Goal: Information Seeking & Learning: Find specific page/section

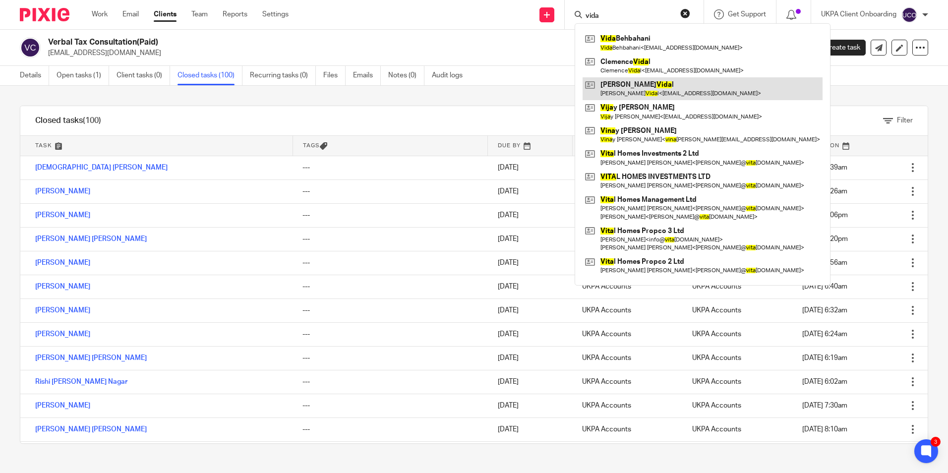
type input "vida"
click at [632, 83] on link at bounding box center [702, 88] width 240 height 23
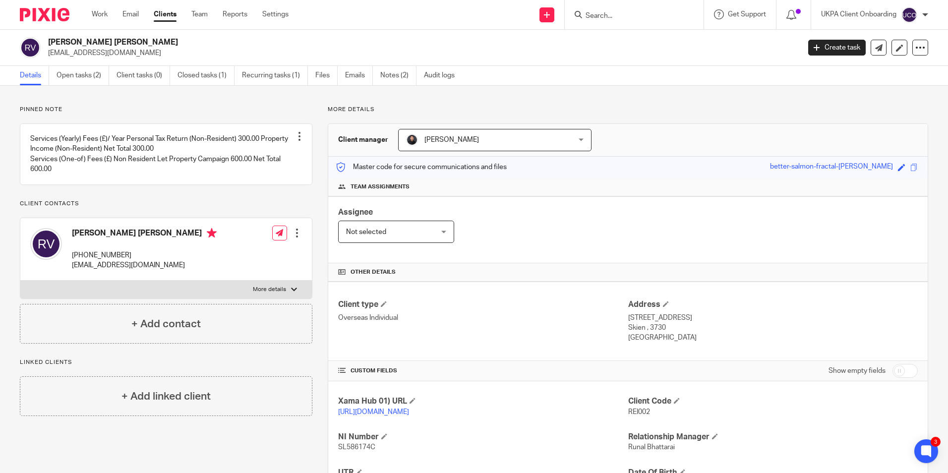
scroll to position [131, 0]
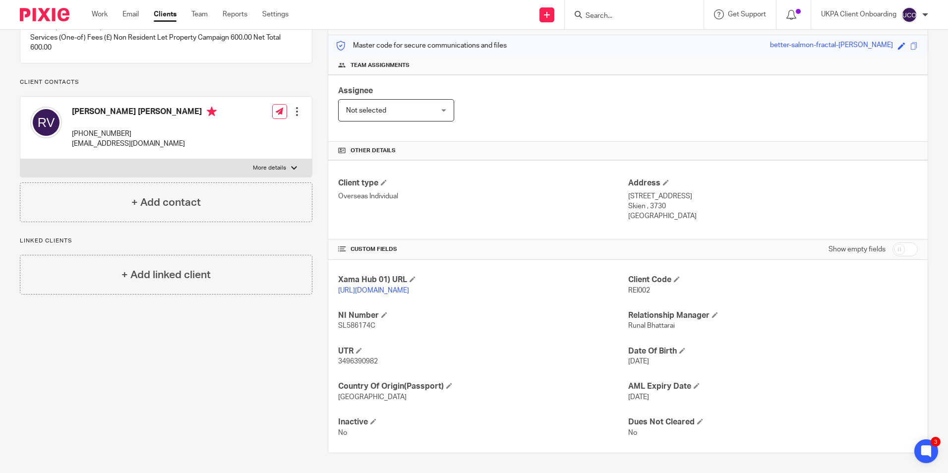
click at [609, 17] on input "Search" at bounding box center [628, 16] width 89 height 9
click at [170, 13] on link "Clients" at bounding box center [165, 14] width 23 height 10
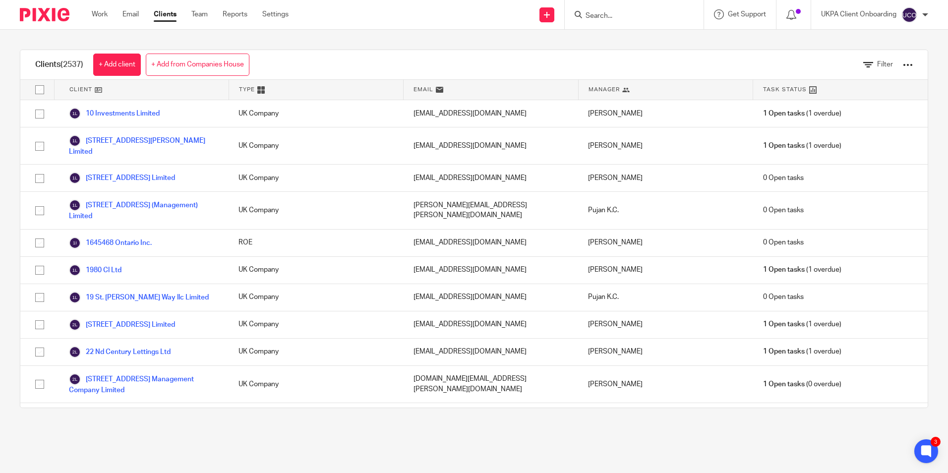
click at [584, 19] on input "Search" at bounding box center [628, 16] width 89 height 9
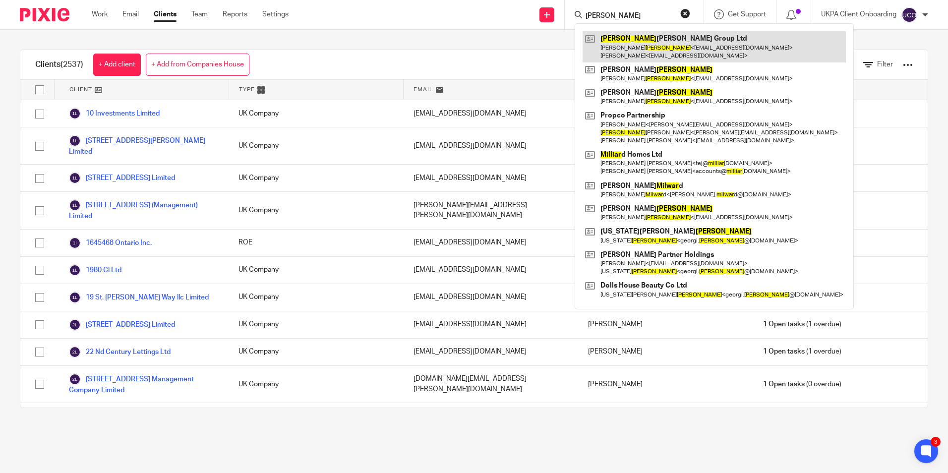
type input "millar"
click at [629, 44] on link at bounding box center [713, 46] width 263 height 31
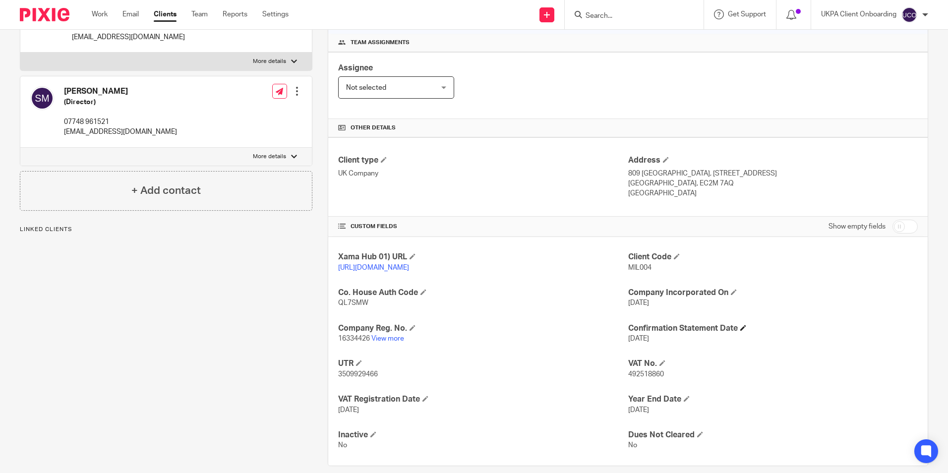
scroll to position [167, 0]
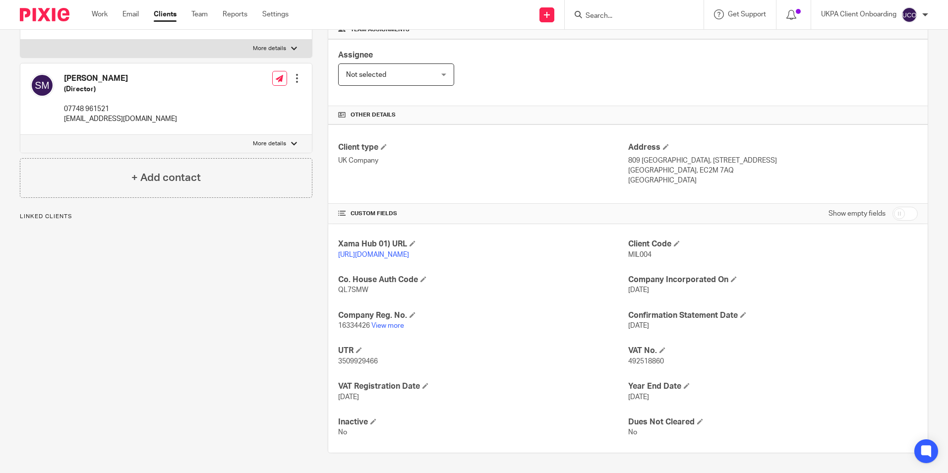
click at [648, 360] on span "492518860" at bounding box center [646, 361] width 36 height 7
copy span "492518860"
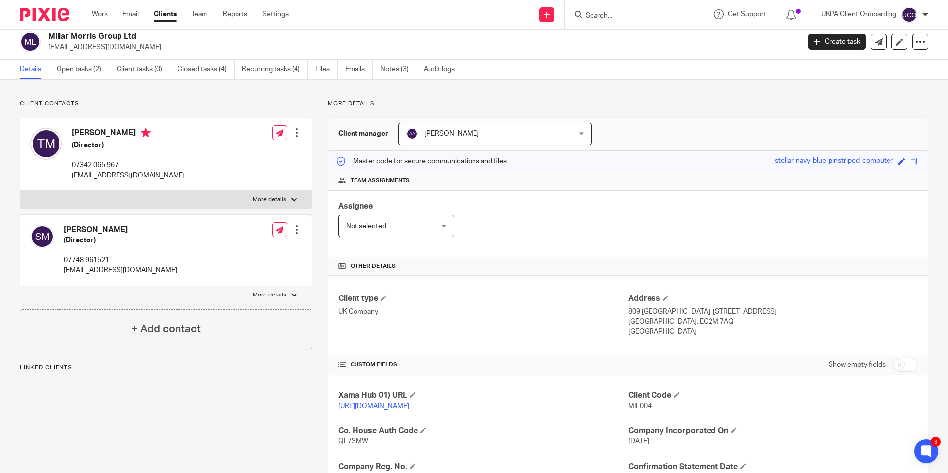
scroll to position [0, 0]
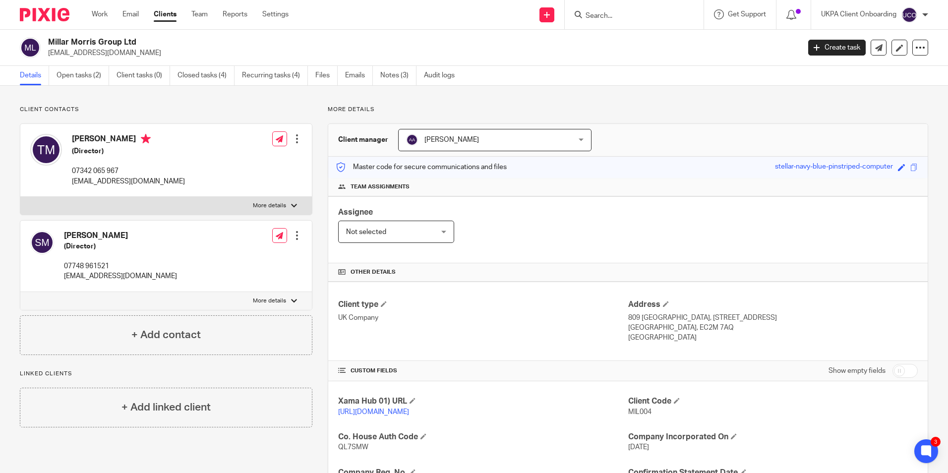
click at [617, 15] on input "Search" at bounding box center [628, 16] width 89 height 9
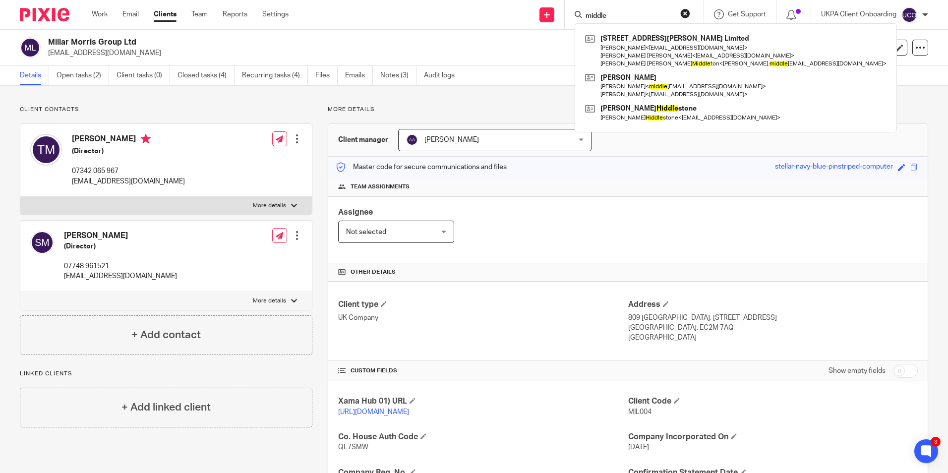
click at [614, 13] on input "middle" at bounding box center [628, 16] width 89 height 9
paste input "brookinvestmentsltd@yahoo.com>"
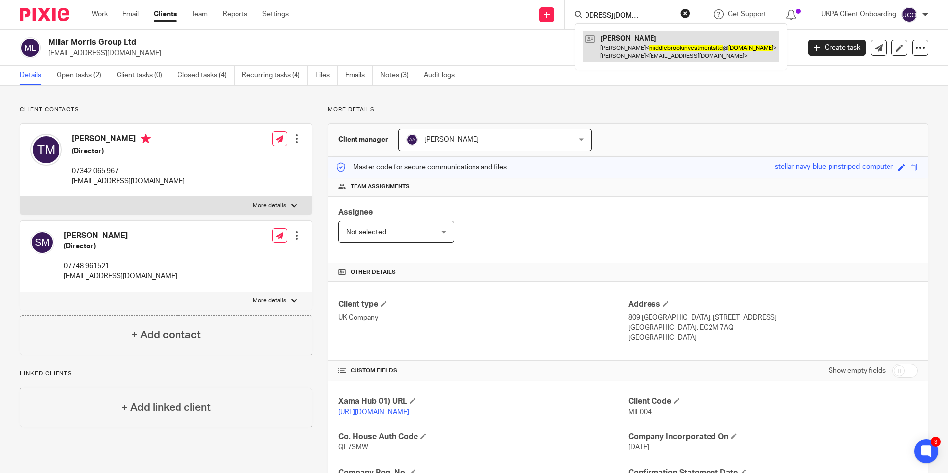
type input "middlebrookinvestmentsltd@yahoo.com>"
click at [624, 38] on link at bounding box center [680, 46] width 197 height 31
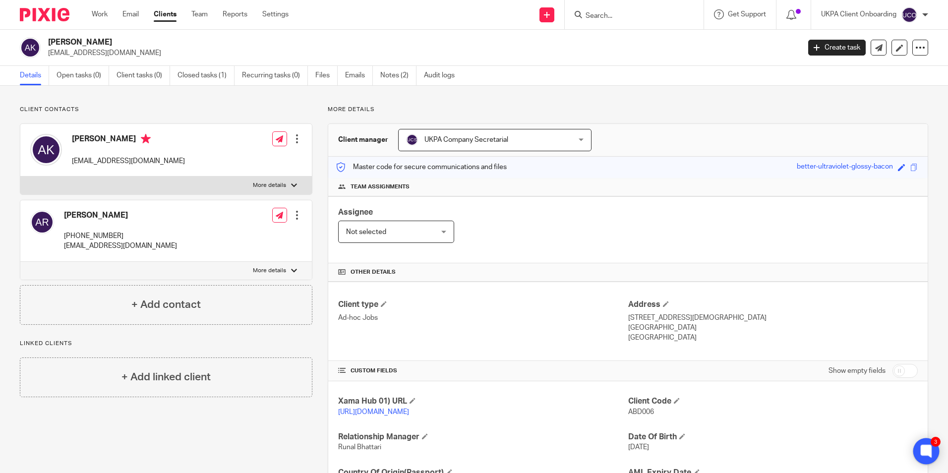
click at [925, 450] on icon at bounding box center [925, 450] width 7 height 7
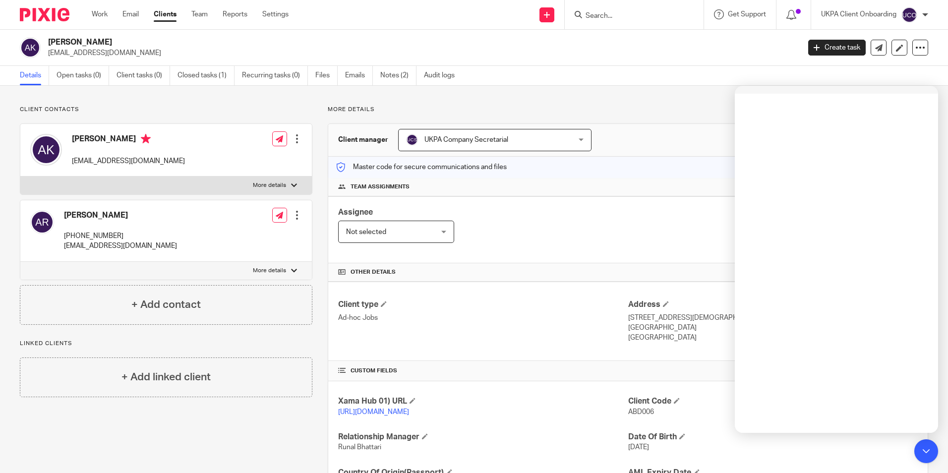
click at [619, 18] on input "Search" at bounding box center [628, 16] width 89 height 9
paste input "[PERSON_NAME] <[PERSON_NAME][EMAIL_ADDRESS][DOMAIN_NAME]>"
click at [652, 18] on input "sean mather <sean.skmather@outlook.com>" at bounding box center [628, 16] width 89 height 9
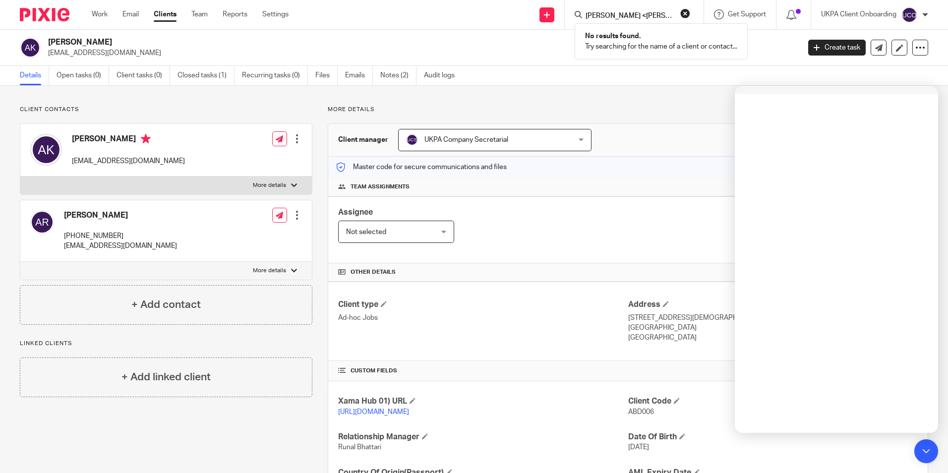
paste input "Greenland Residents Management Company Limited"
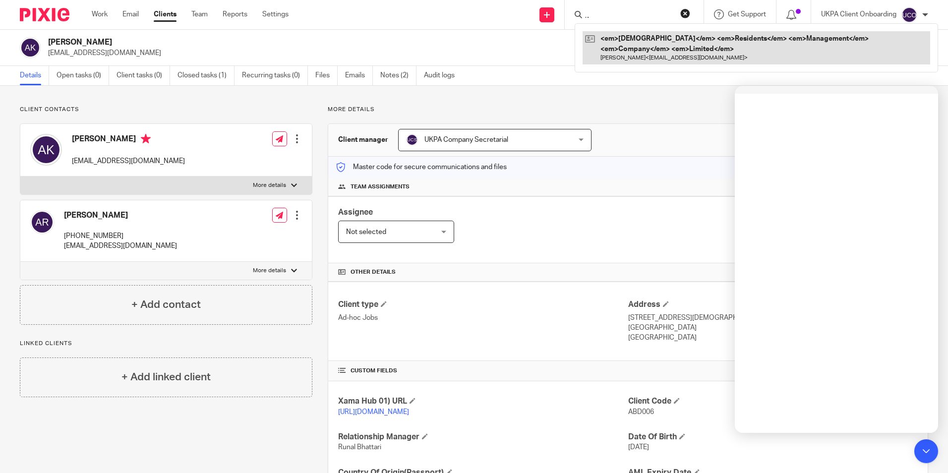
type input "Greenland Residents Management Company Limited"
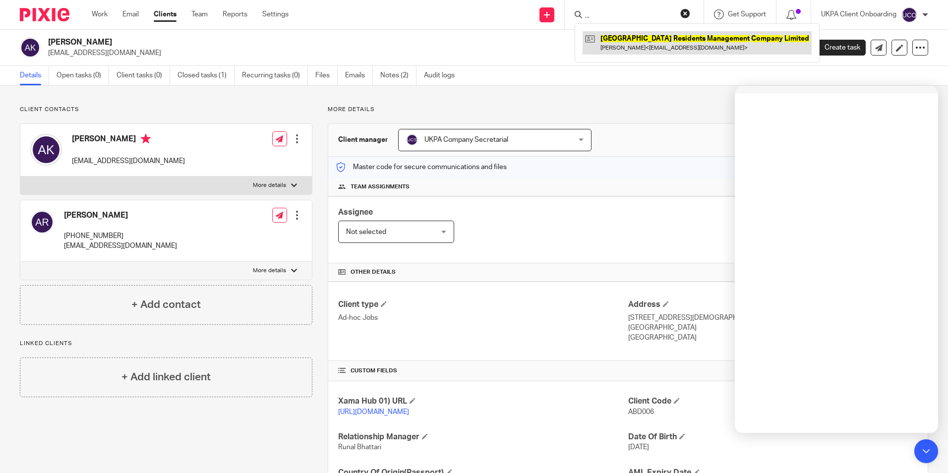
click at [628, 47] on link at bounding box center [696, 42] width 229 height 23
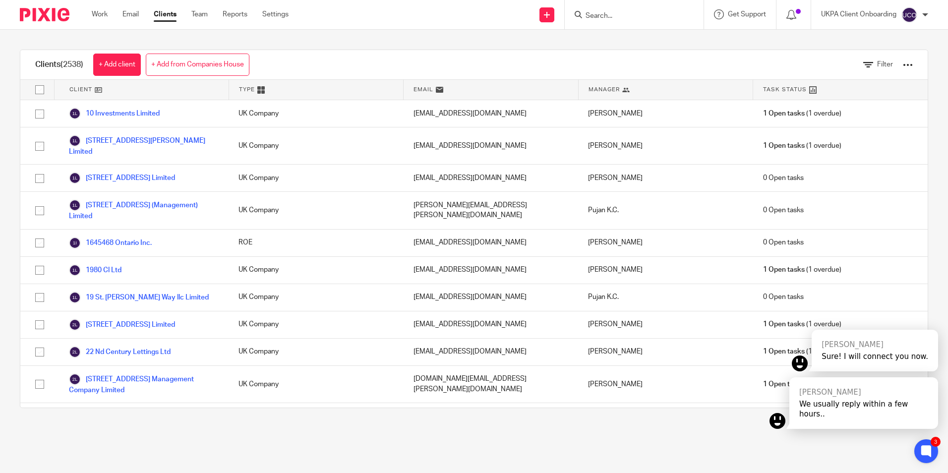
click at [903, 63] on div at bounding box center [908, 65] width 10 height 10
click at [806, 116] on link "Export clients to CSV file" at bounding box center [828, 117] width 138 height 15
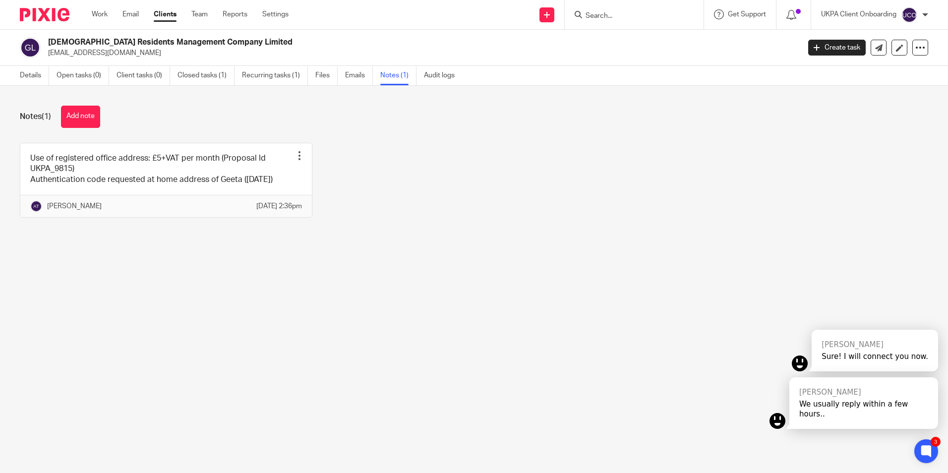
click at [604, 13] on input "Search" at bounding box center [628, 16] width 89 height 9
paste input "[PERSON_NAME]"
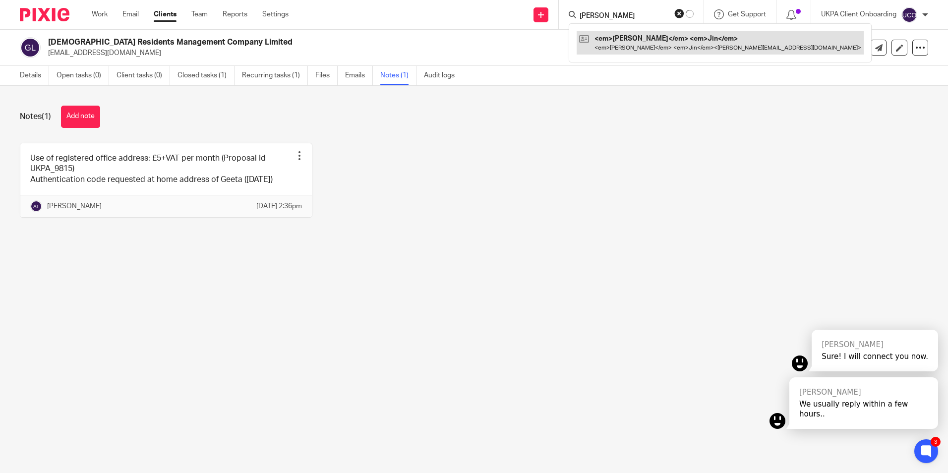
type input "[PERSON_NAME]"
click at [611, 39] on link at bounding box center [720, 42] width 287 height 23
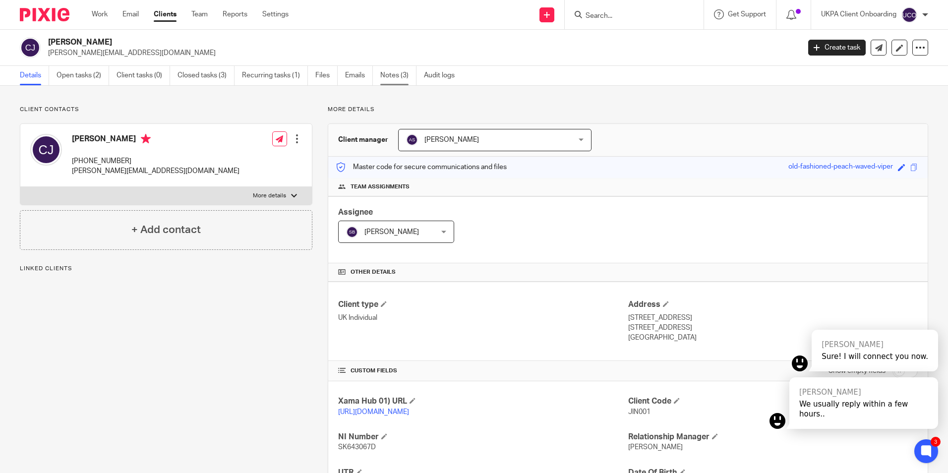
click at [412, 75] on link "Notes (3)" at bounding box center [398, 75] width 36 height 19
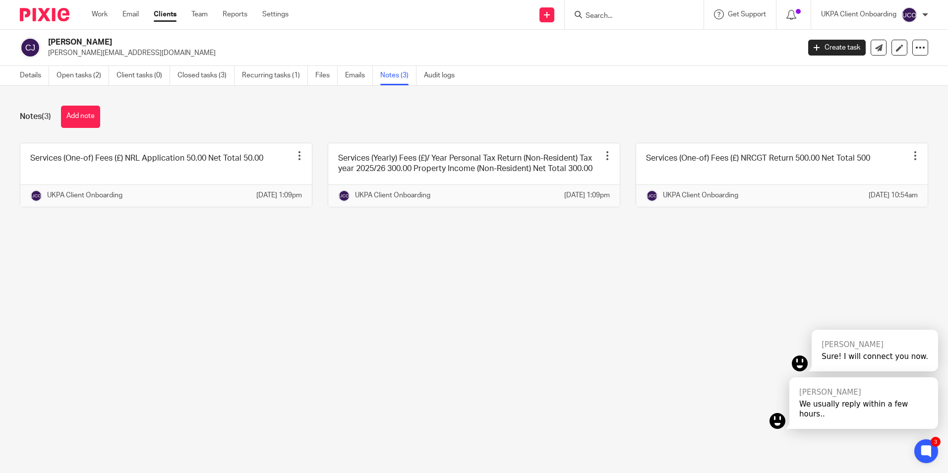
click at [620, 16] on input "Search" at bounding box center [628, 16] width 89 height 9
paste input "[PERSON_NAME]"
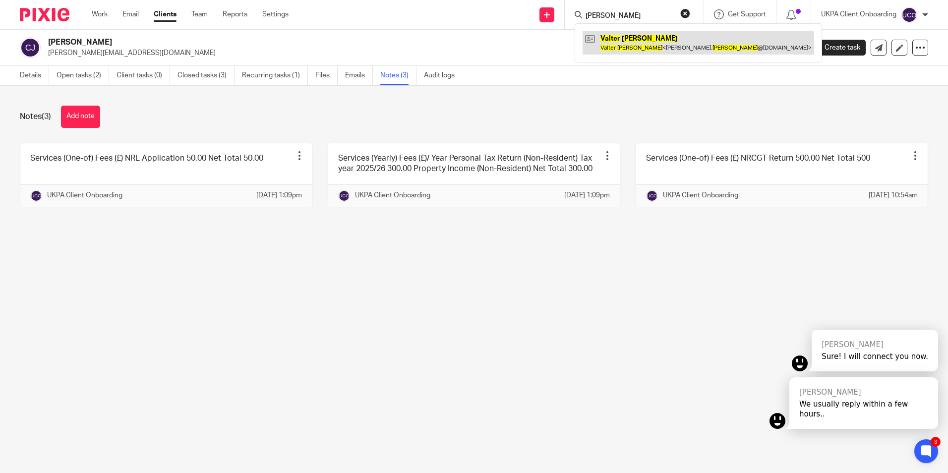
type input "[PERSON_NAME]"
click at [628, 47] on link at bounding box center [697, 42] width 231 height 23
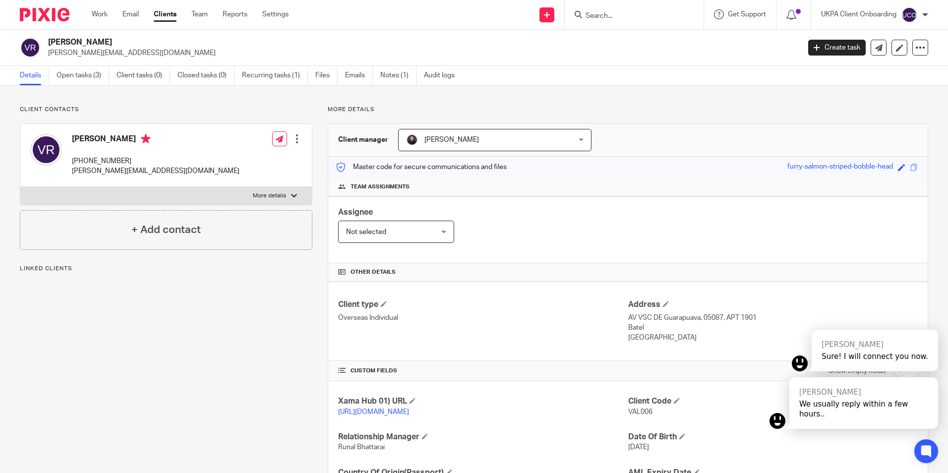
click at [400, 80] on link "Notes (1)" at bounding box center [398, 75] width 36 height 19
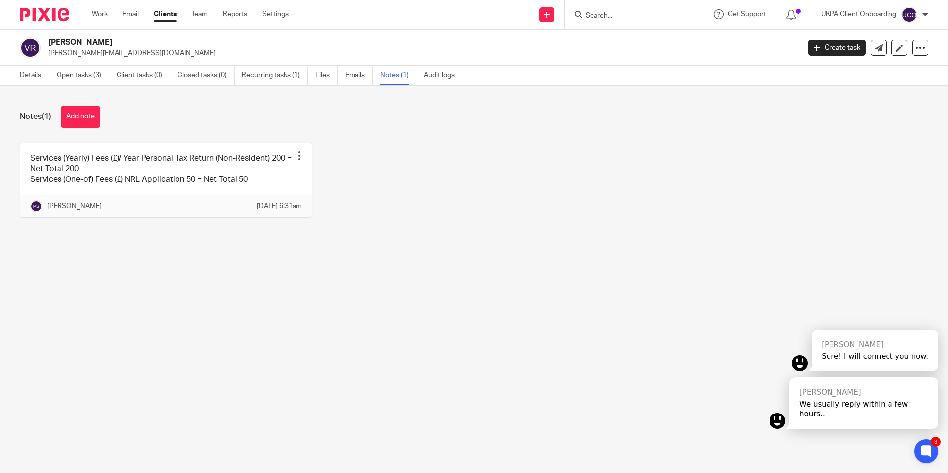
click at [613, 10] on form at bounding box center [637, 14] width 106 height 12
click at [615, 21] on form at bounding box center [637, 14] width 106 height 12
click at [614, 16] on input "Search" at bounding box center [628, 16] width 89 height 9
paste input "[PERSON_NAME]"
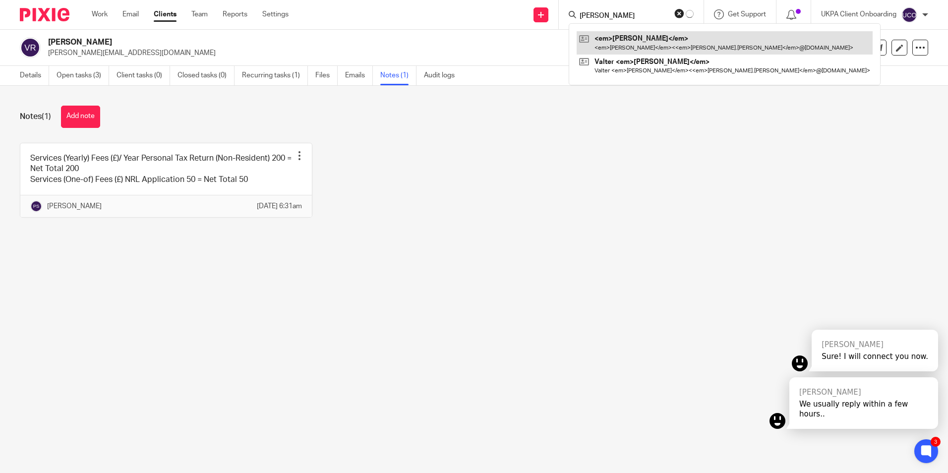
type input "[PERSON_NAME]"
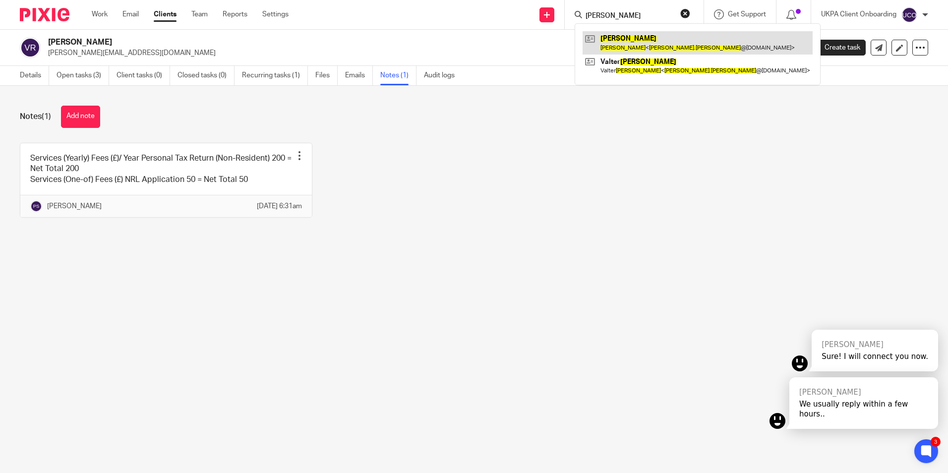
click at [618, 35] on link at bounding box center [697, 42] width 230 height 23
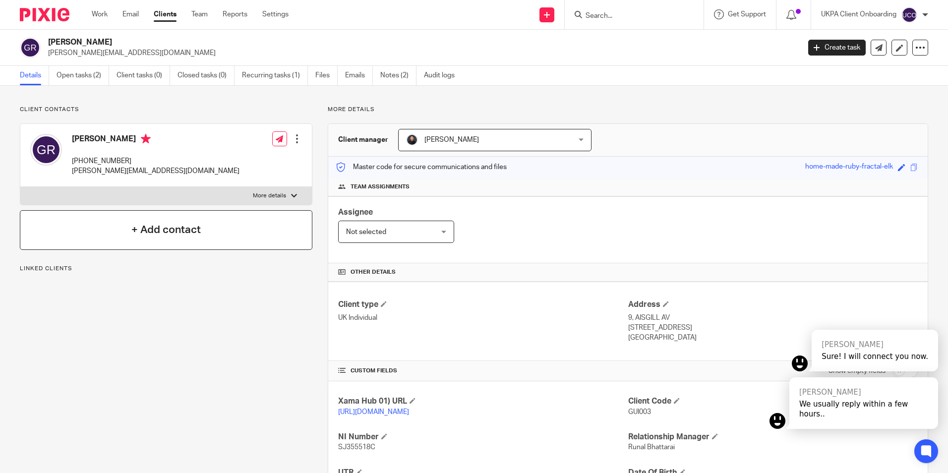
click at [187, 237] on h4 "+ Add contact" at bounding box center [165, 229] width 69 height 15
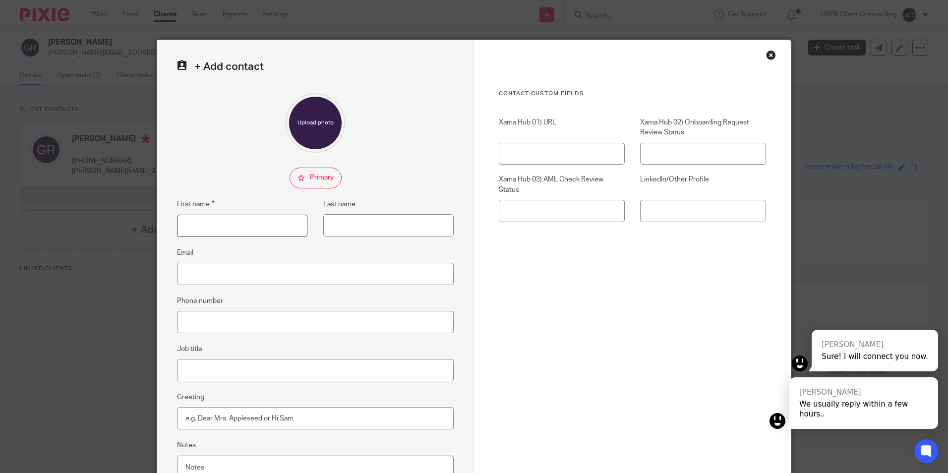
click at [222, 222] on input "First name" at bounding box center [242, 226] width 130 height 22
click at [768, 59] on div "Close this dialog window" at bounding box center [771, 55] width 10 height 10
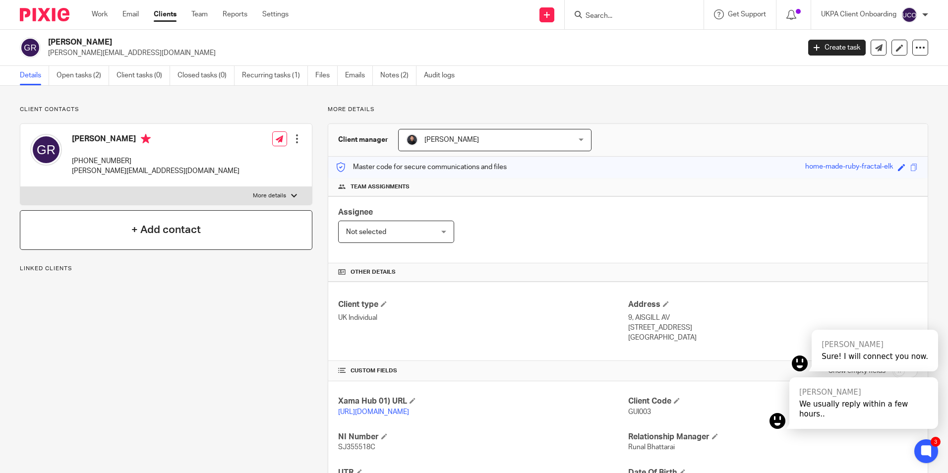
click at [141, 228] on h4 "+ Add contact" at bounding box center [165, 229] width 69 height 15
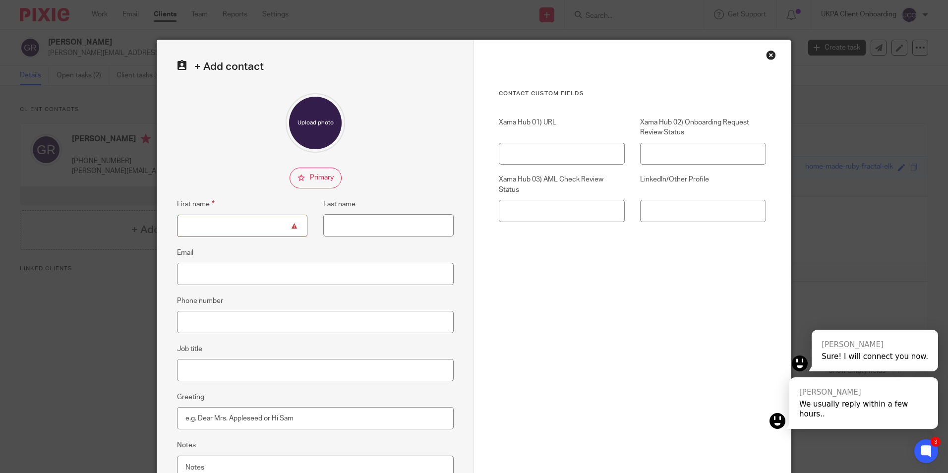
drag, startPoint x: 770, startPoint y: 56, endPoint x: 821, endPoint y: 15, distance: 65.0
click at [769, 56] on div "Close this dialog window" at bounding box center [771, 55] width 10 height 10
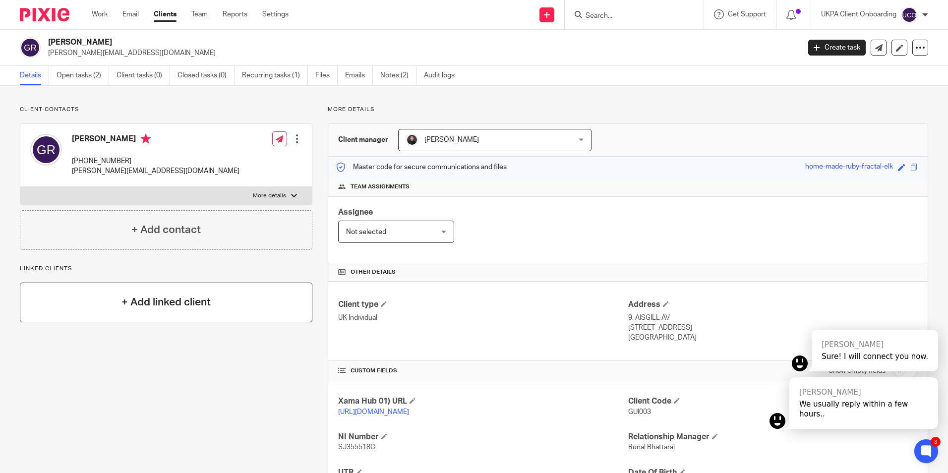
click at [121, 294] on div "+ Add linked client" at bounding box center [166, 303] width 292 height 40
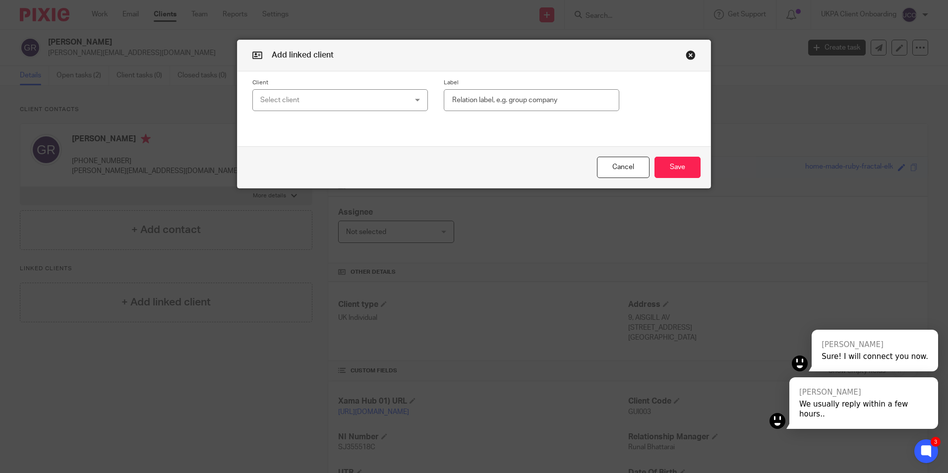
click at [326, 101] on div "Select client" at bounding box center [327, 100] width 134 height 21
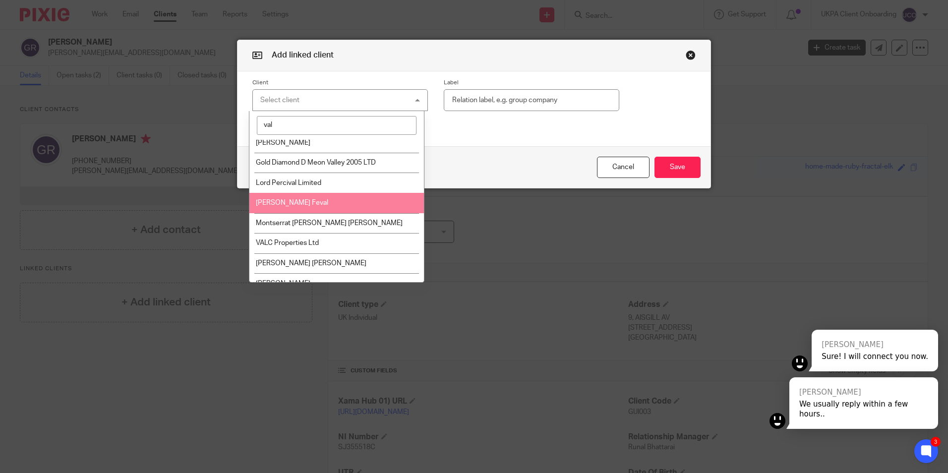
scroll to position [99, 0]
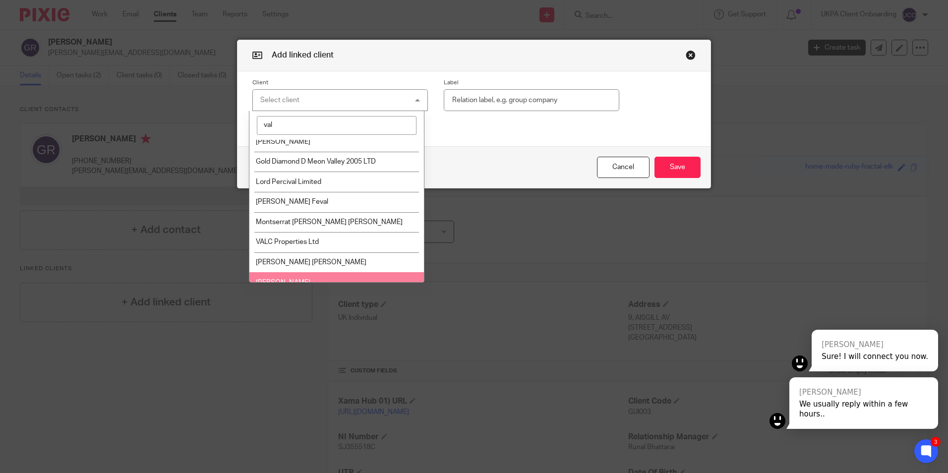
type input "val"
click at [294, 279] on span "Valter Ressel" at bounding box center [283, 282] width 55 height 7
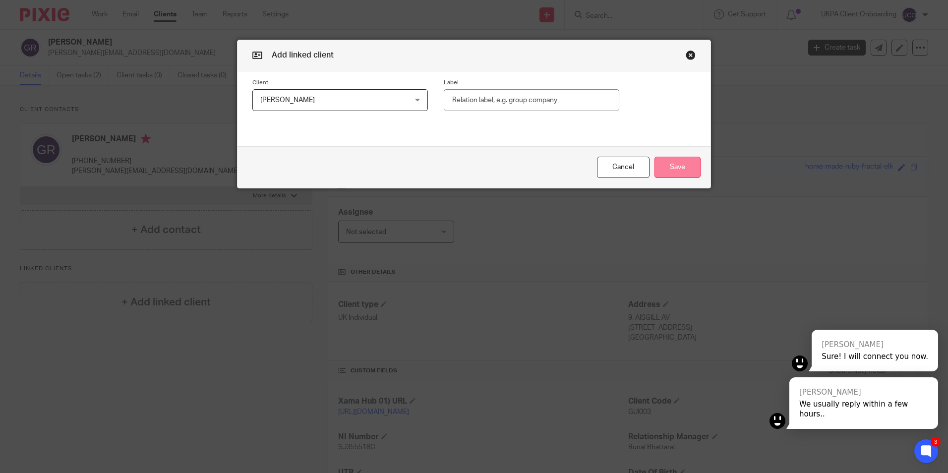
click at [669, 162] on button "Save" at bounding box center [677, 167] width 46 height 21
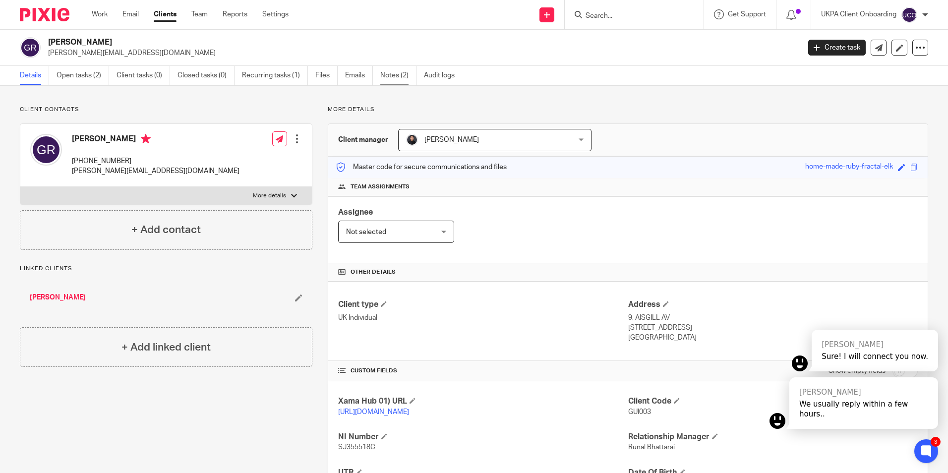
click at [388, 80] on link "Notes (2)" at bounding box center [398, 75] width 36 height 19
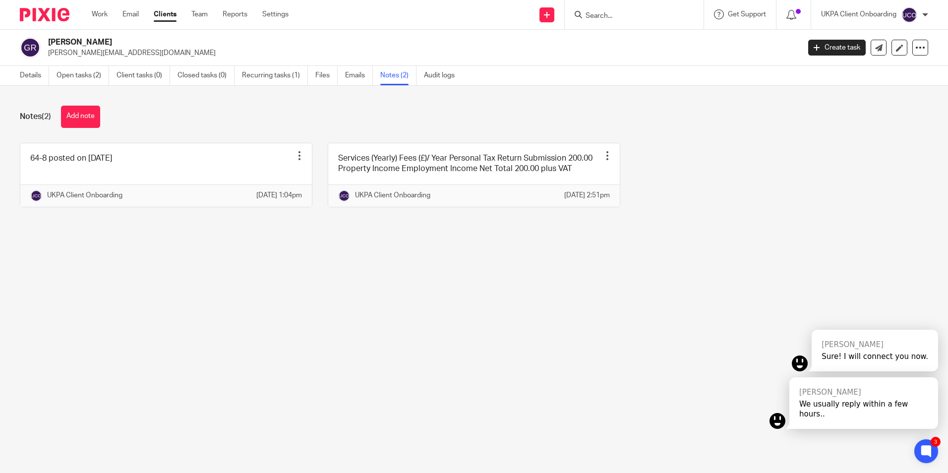
click at [611, 19] on input "Search" at bounding box center [628, 16] width 89 height 9
paste input "[PERSON_NAME] [PERSON_NAME]"
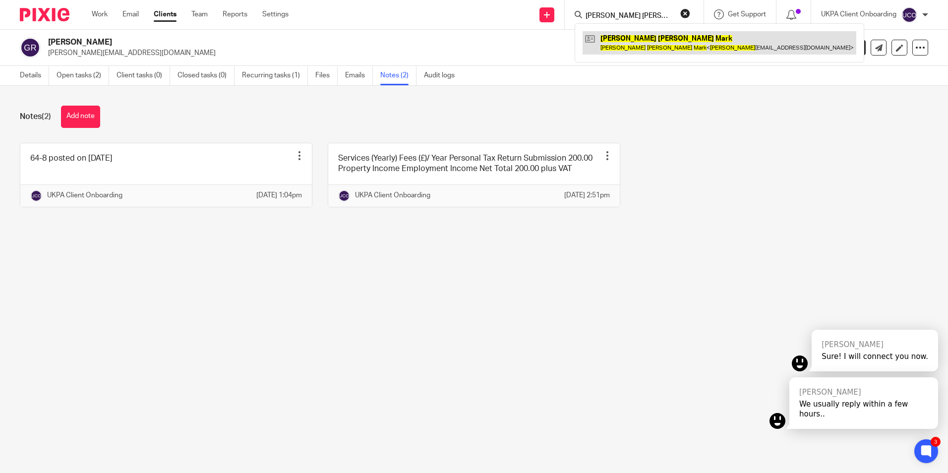
type input "[PERSON_NAME] [PERSON_NAME]"
click at [620, 40] on link at bounding box center [719, 42] width 274 height 23
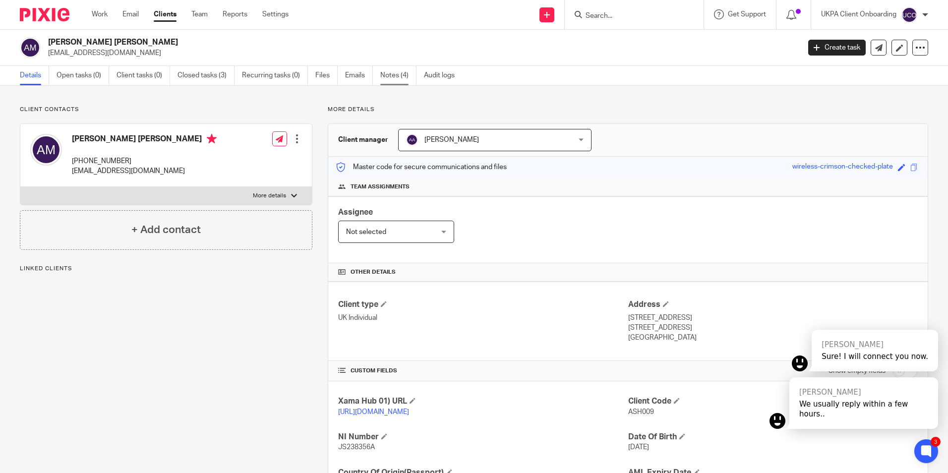
click at [398, 77] on link "Notes (4)" at bounding box center [398, 75] width 36 height 19
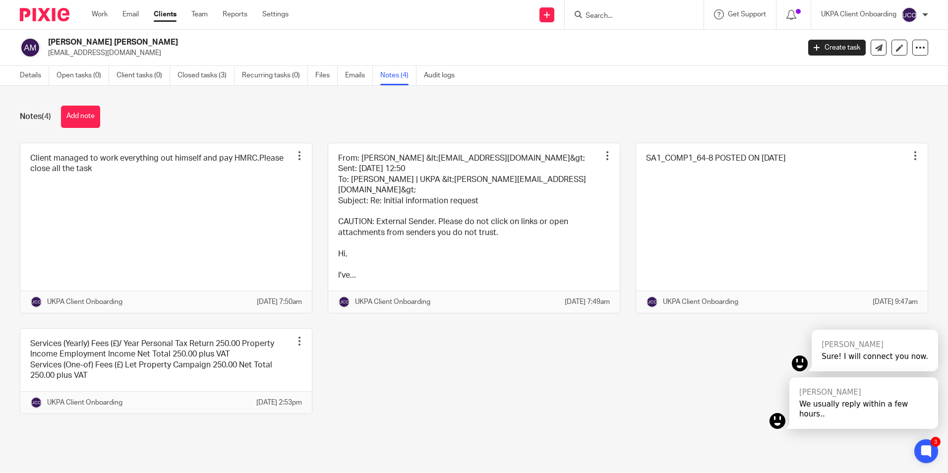
click at [603, 19] on input "Search" at bounding box center [628, 16] width 89 height 9
paste input "Jenny Chan"
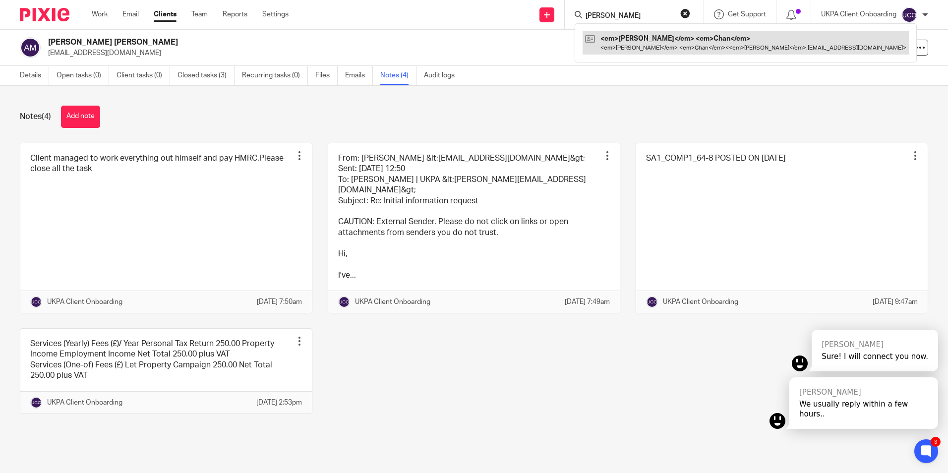
type input "Jenny Chan"
click at [627, 41] on link at bounding box center [712, 42] width 261 height 23
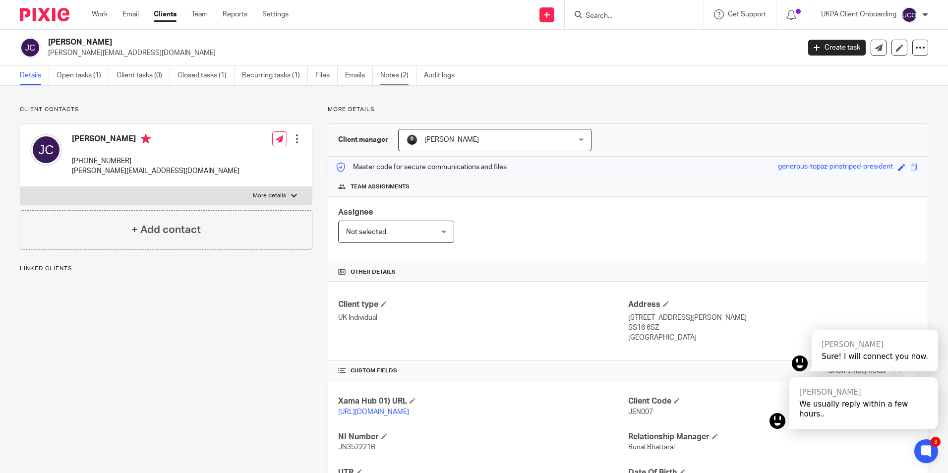
click at [398, 80] on link "Notes (2)" at bounding box center [398, 75] width 36 height 19
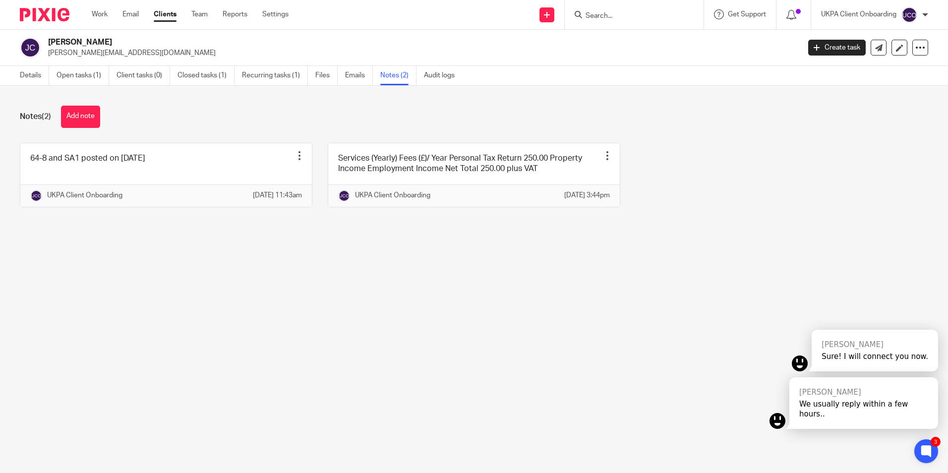
click at [639, 20] on input "Search" at bounding box center [628, 16] width 89 height 9
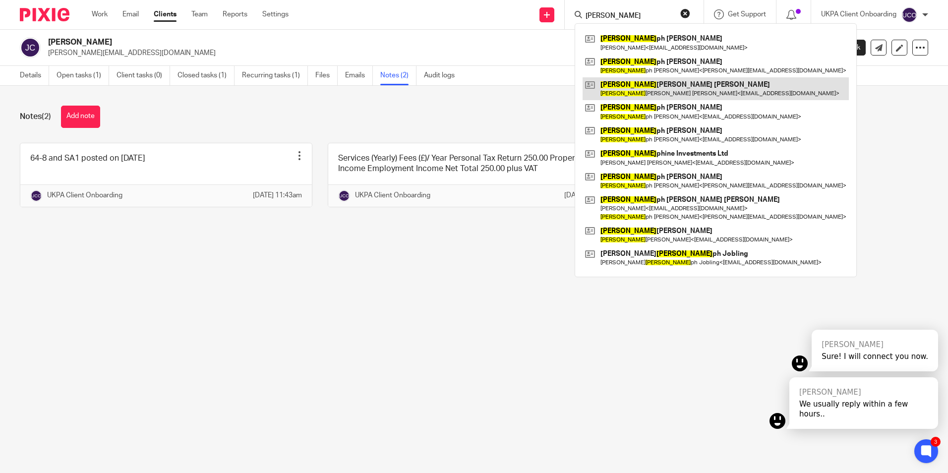
type input "[PERSON_NAME]"
click at [633, 86] on link at bounding box center [715, 88] width 266 height 23
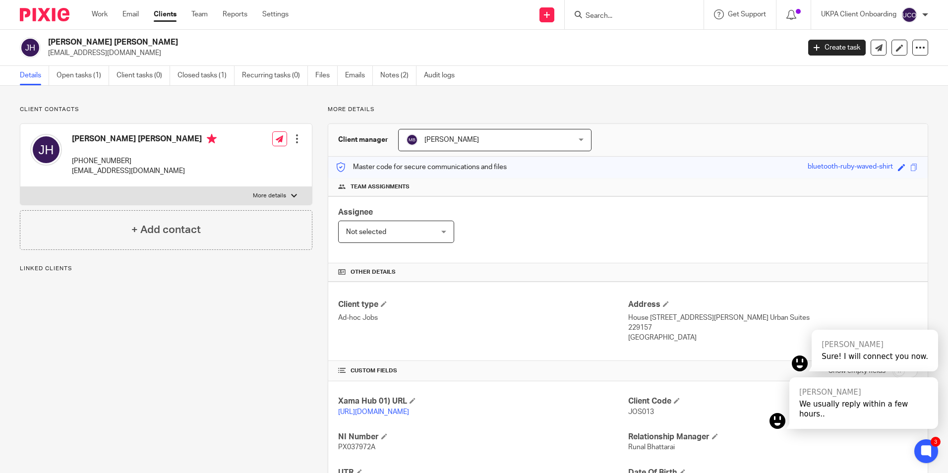
scroll to position [131, 0]
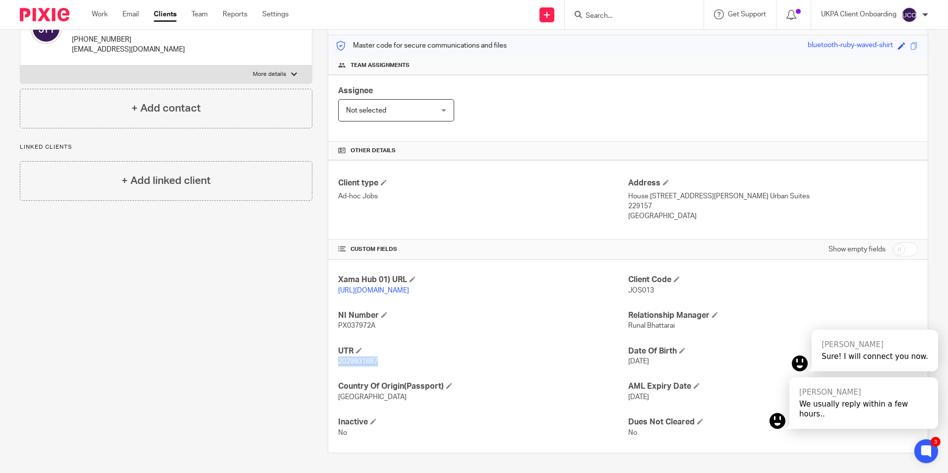
click at [368, 363] on span "2029931687" at bounding box center [358, 361] width 40 height 7
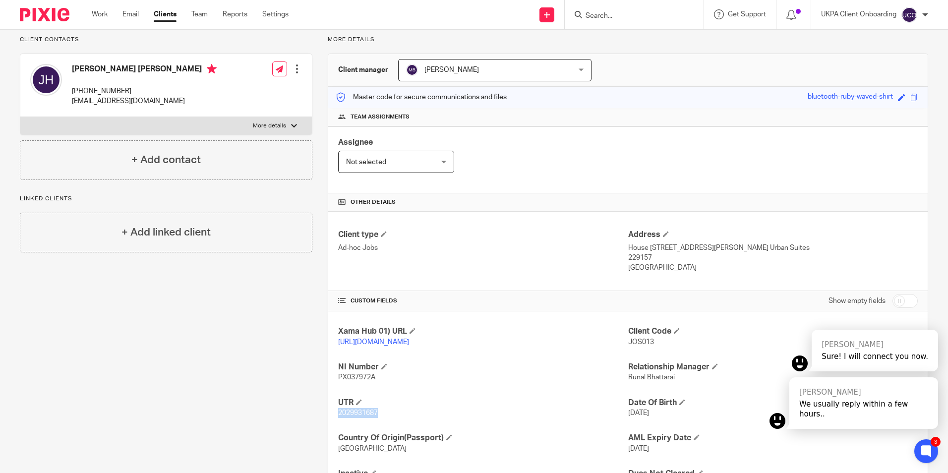
scroll to position [0, 0]
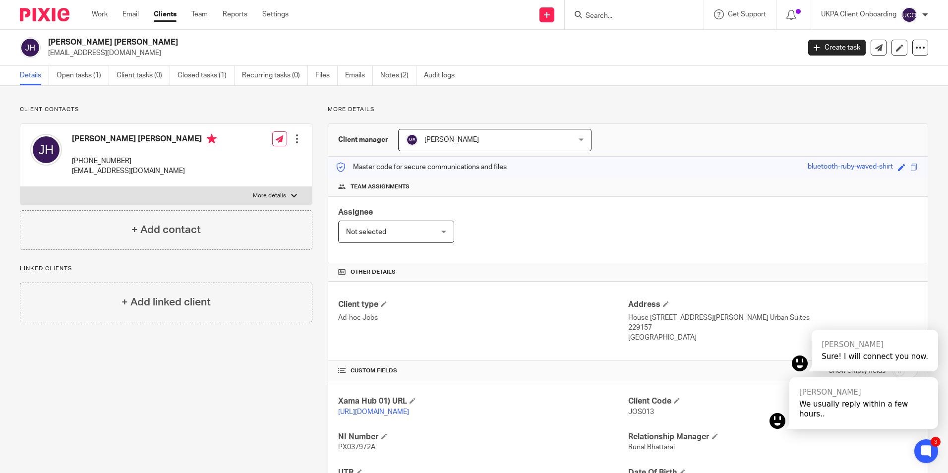
click at [99, 57] on p "[EMAIL_ADDRESS][DOMAIN_NAME]" at bounding box center [420, 53] width 745 height 10
copy main "[EMAIL_ADDRESS][DOMAIN_NAME] Create task Update from Companies House Export dat…"
